Goal: Task Accomplishment & Management: Complete application form

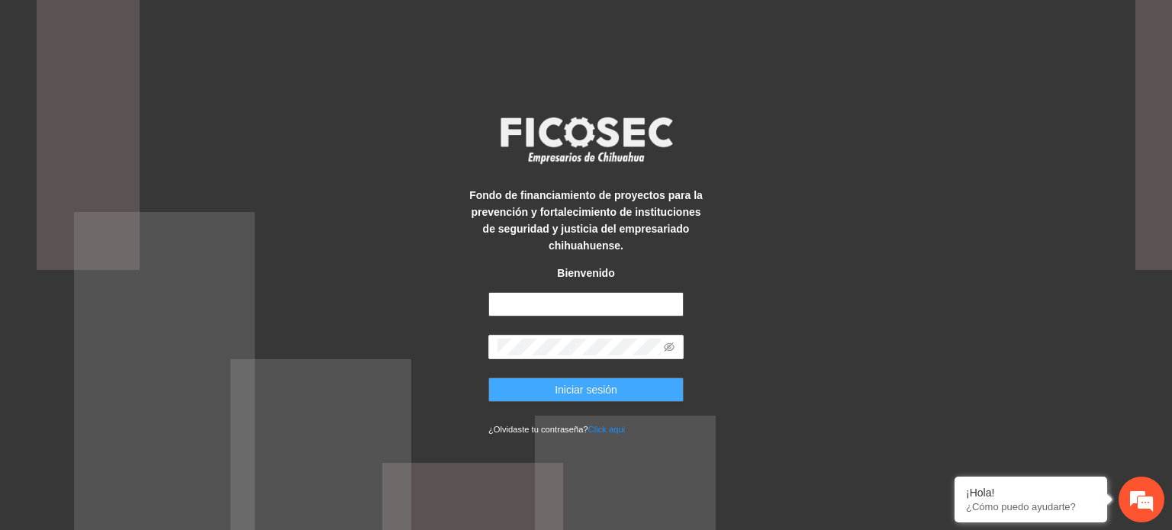
type input "**********"
click at [577, 393] on span "Iniciar sesión" at bounding box center [586, 390] width 63 height 17
type input "**********"
click at [586, 390] on span "Iniciar sesión" at bounding box center [586, 390] width 63 height 17
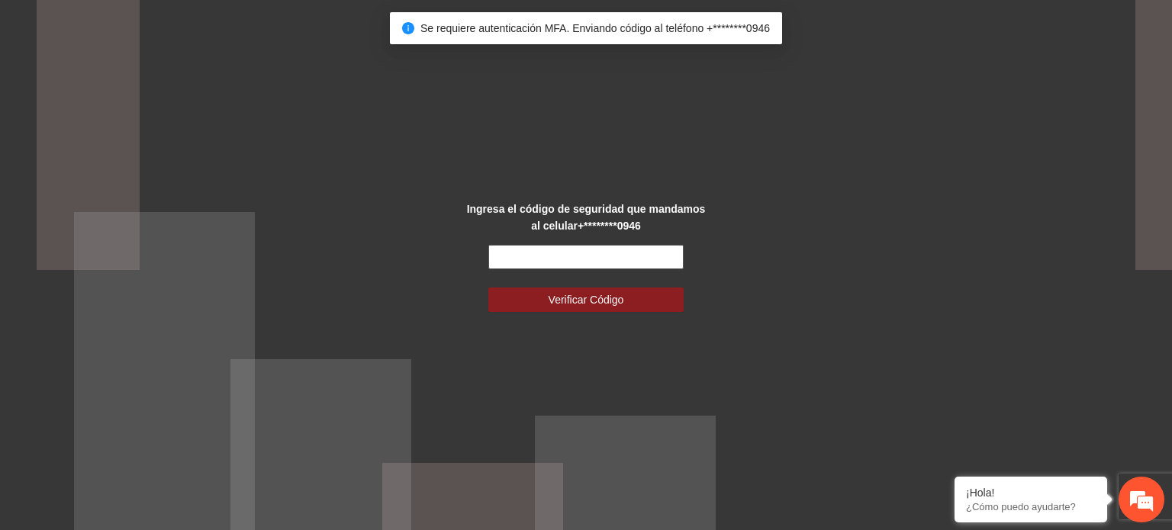
click at [556, 250] on input "text" at bounding box center [585, 257] width 195 height 24
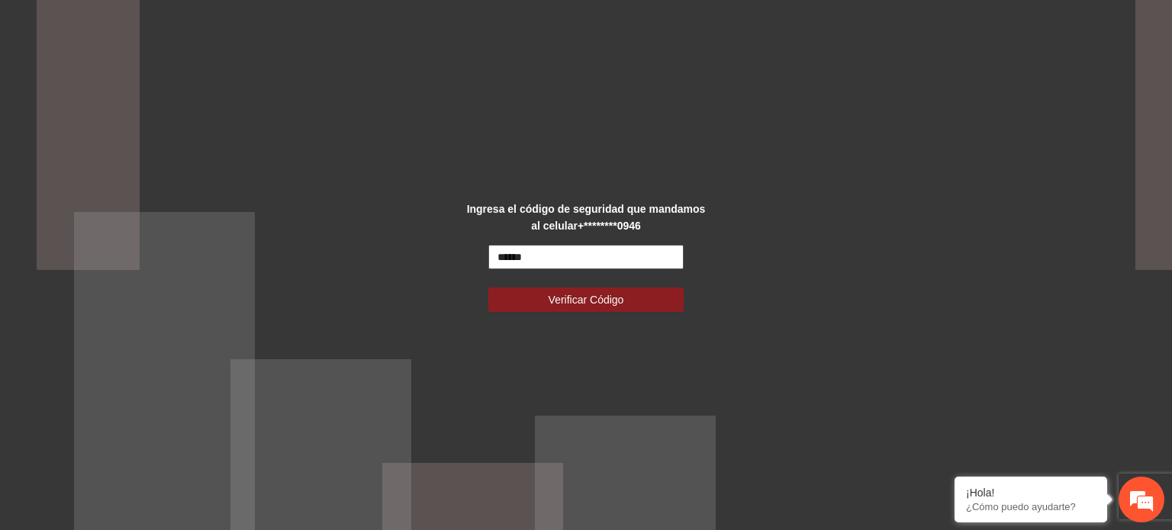
type input "******"
click at [488, 288] on button "Verificar Código" at bounding box center [585, 300] width 195 height 24
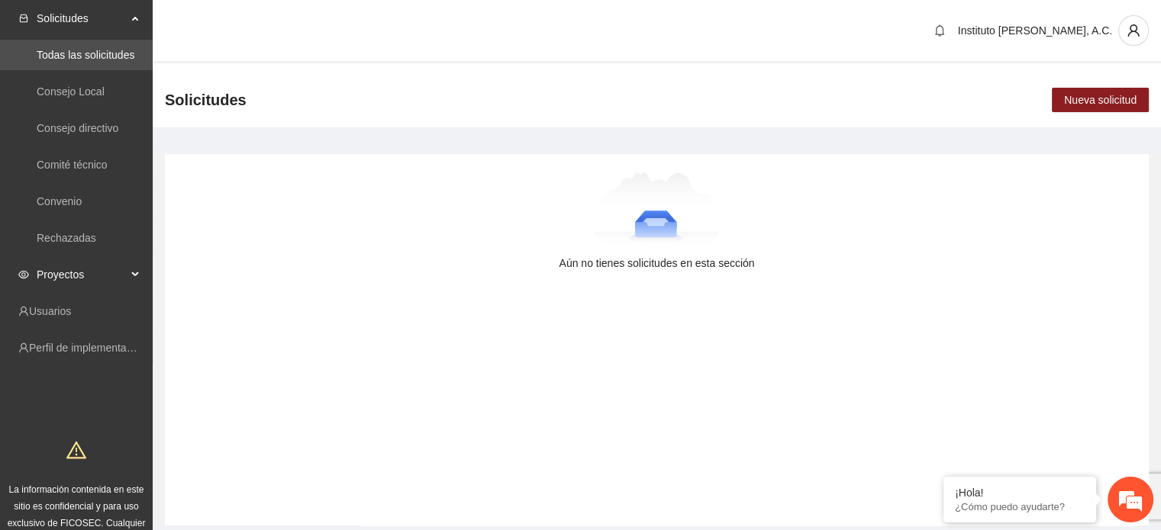
click at [94, 273] on span "Proyectos" at bounding box center [82, 275] width 90 height 31
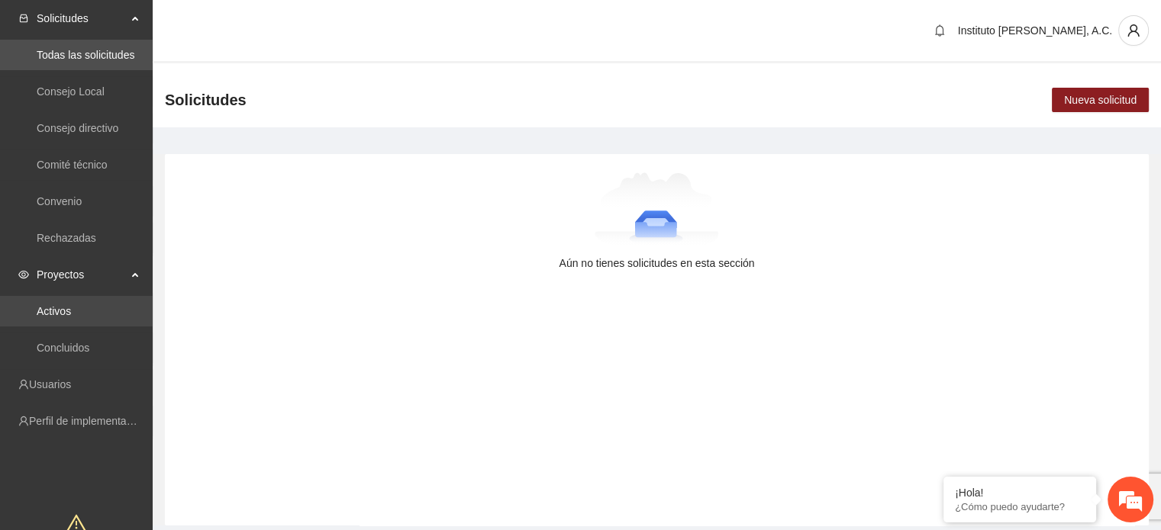
click at [71, 305] on link "Activos" at bounding box center [54, 311] width 34 height 12
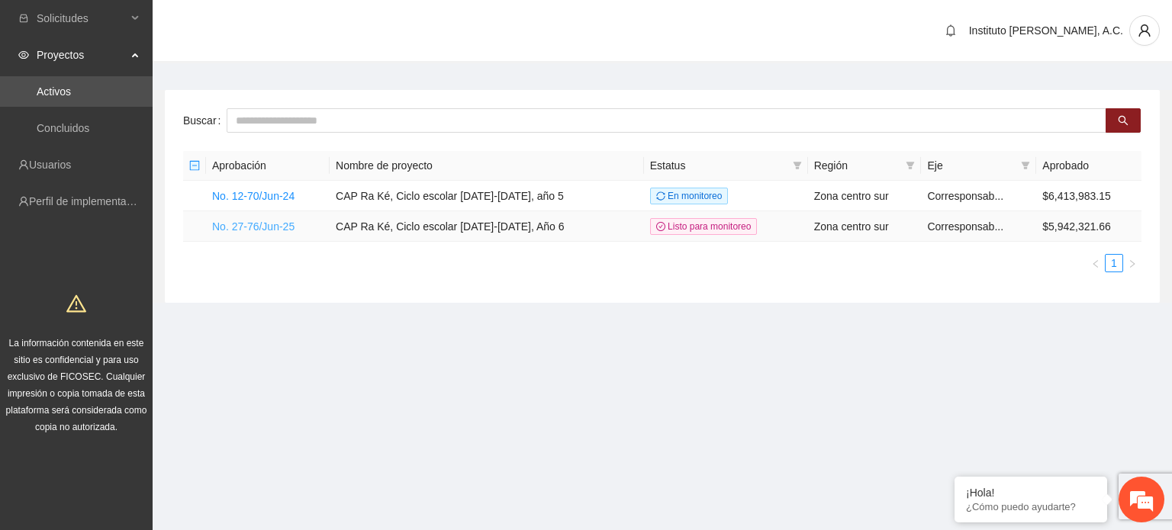
click at [232, 230] on link "No. 27-76/Jun-25" at bounding box center [253, 227] width 82 height 12
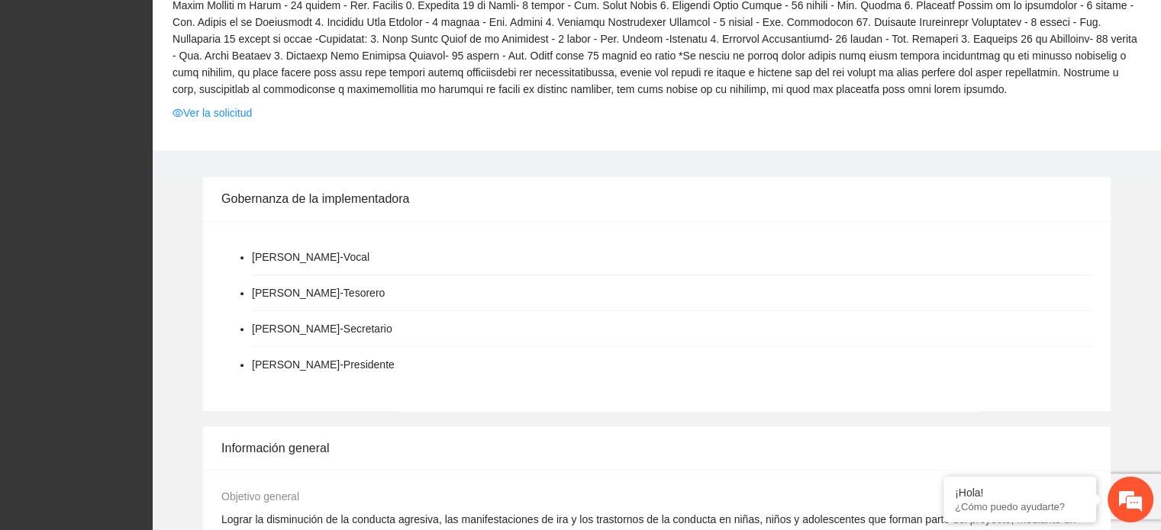
scroll to position [458, 0]
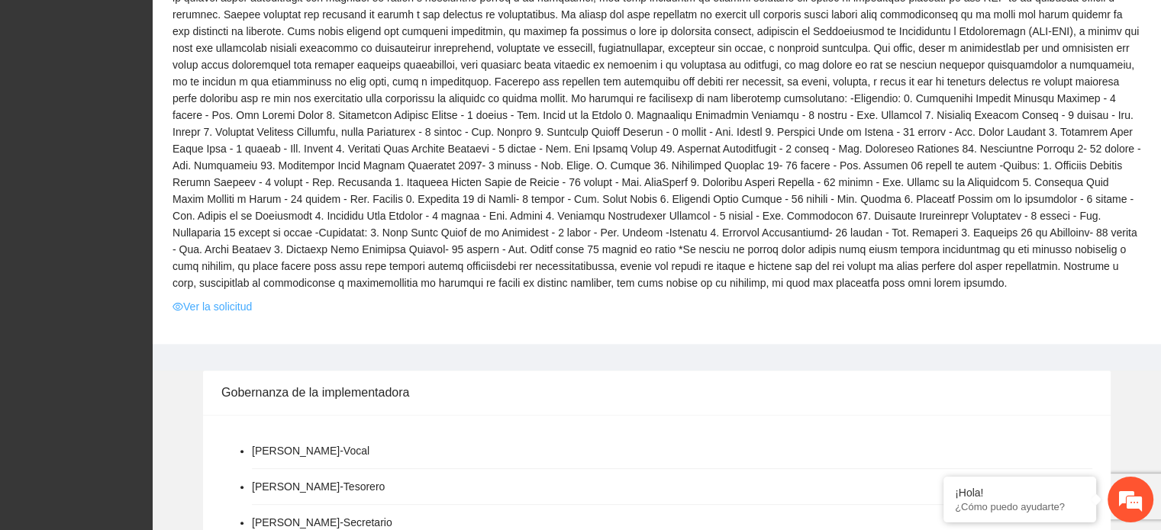
click at [234, 308] on link "Ver la solicitud" at bounding box center [211, 306] width 79 height 17
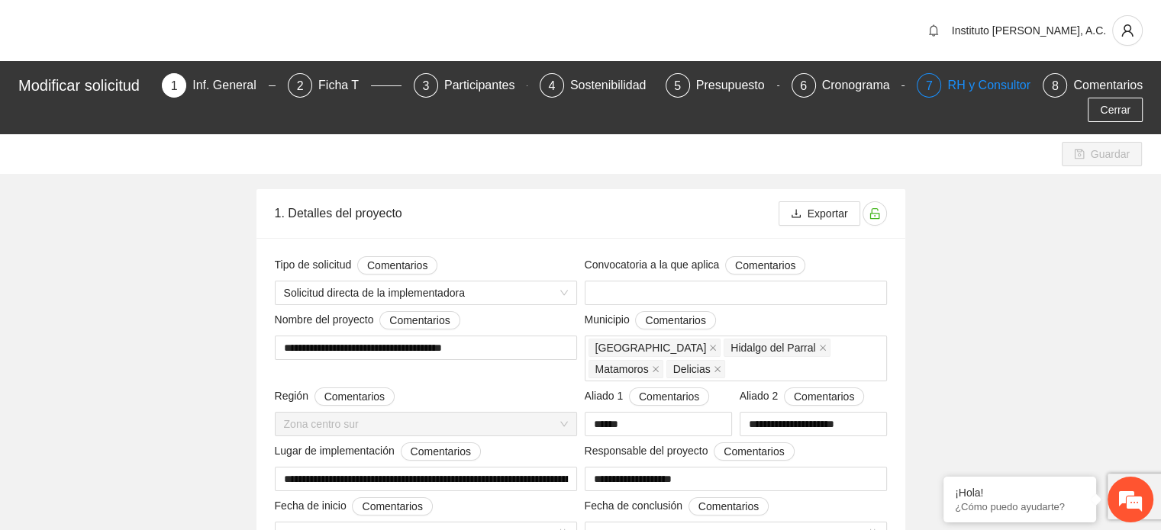
click at [970, 91] on div "RH y Consultores" at bounding box center [1001, 85] width 108 height 24
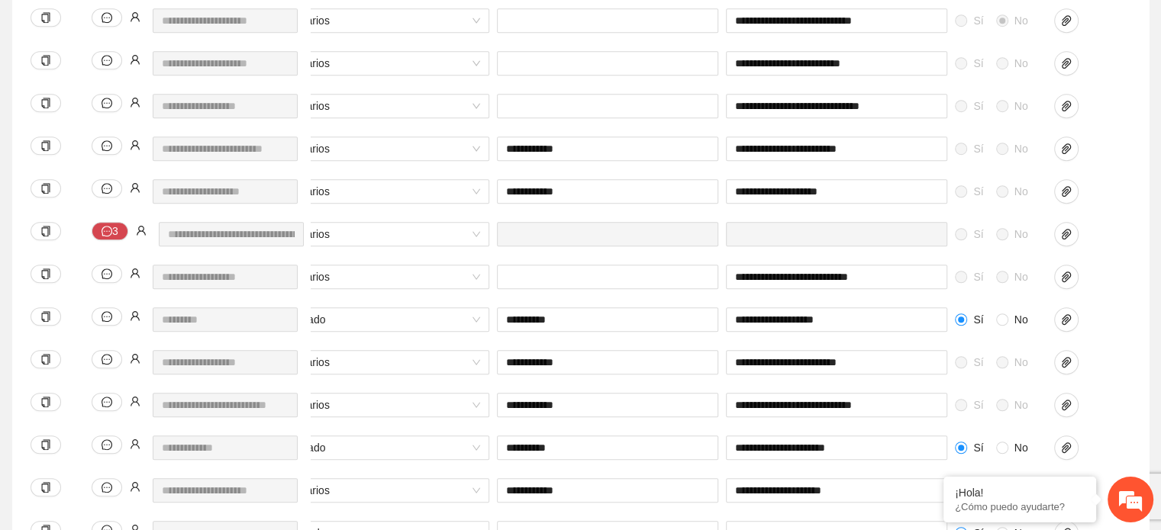
scroll to position [0, 634]
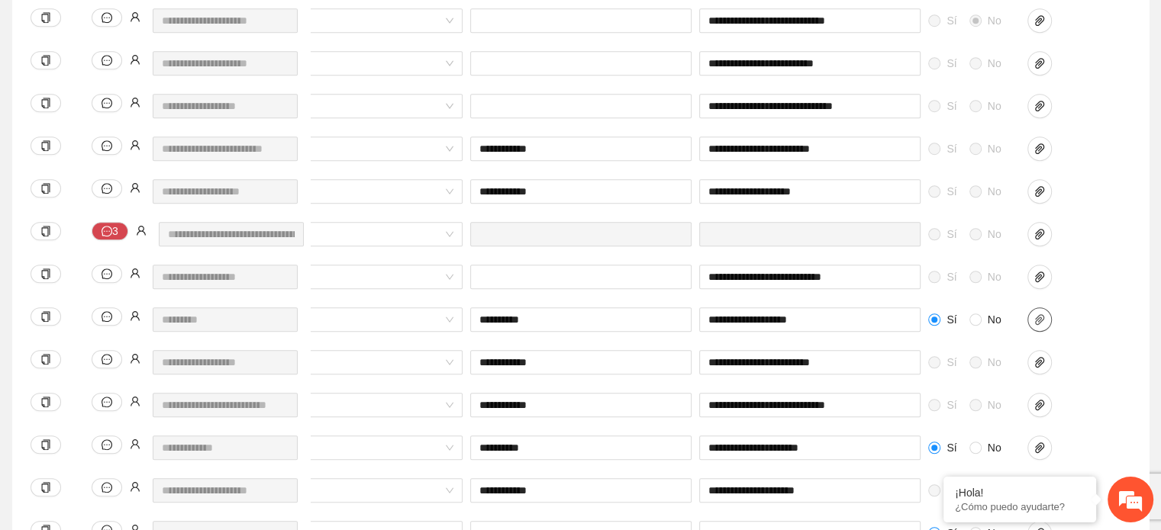
click at [1032, 314] on span "paper-clip" at bounding box center [1039, 320] width 23 height 12
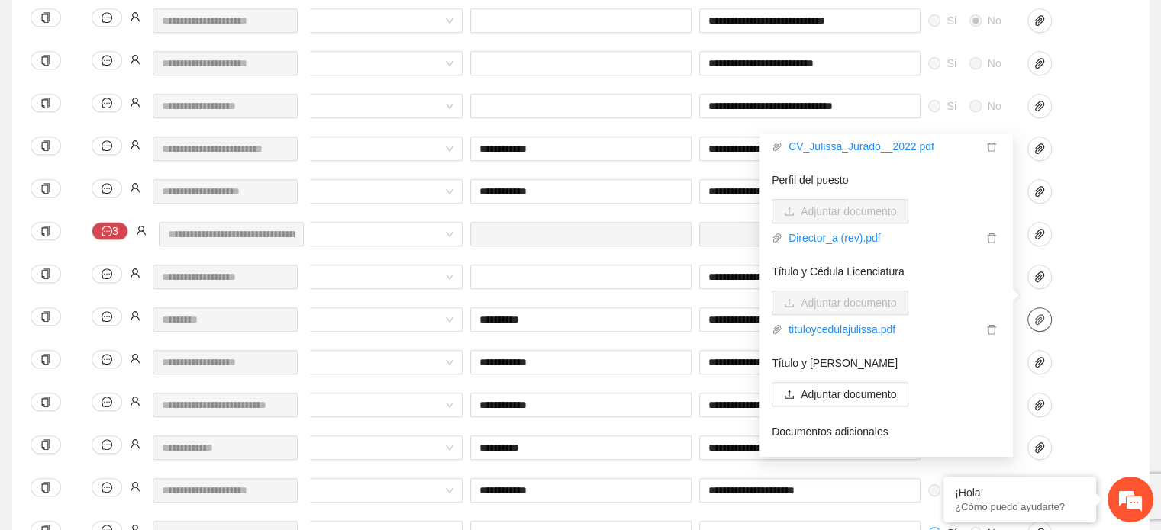
scroll to position [70, 0]
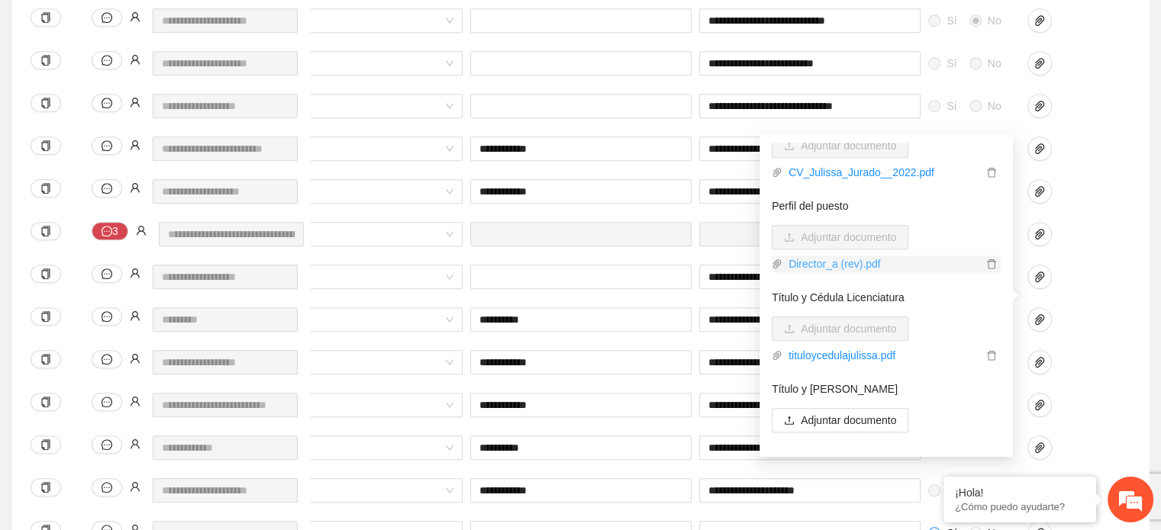
click at [806, 263] on link "Director_a (rev).pdf" at bounding box center [882, 264] width 200 height 17
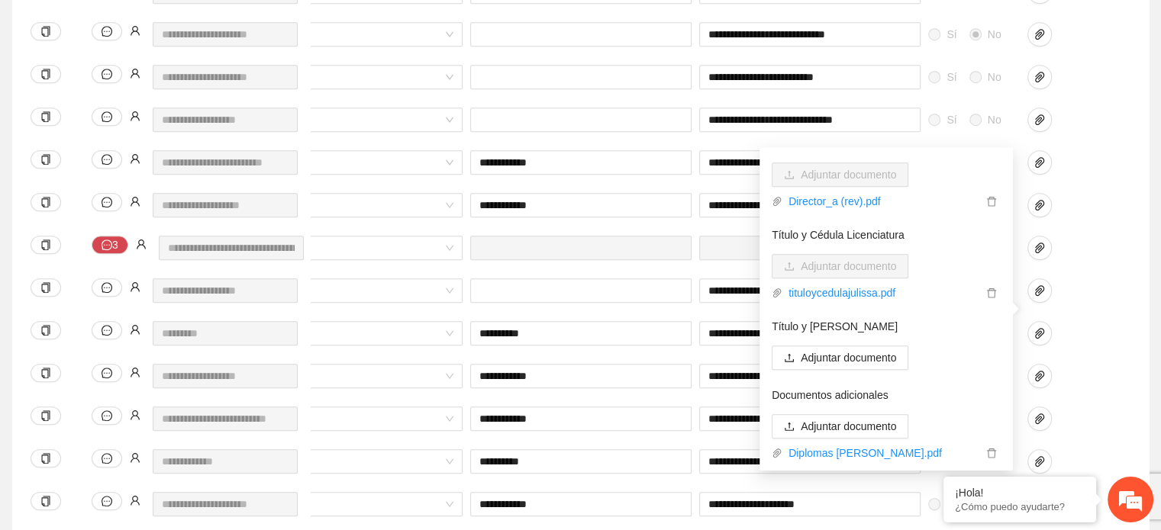
scroll to position [1603, 0]
